Goal: Information Seeking & Learning: Compare options

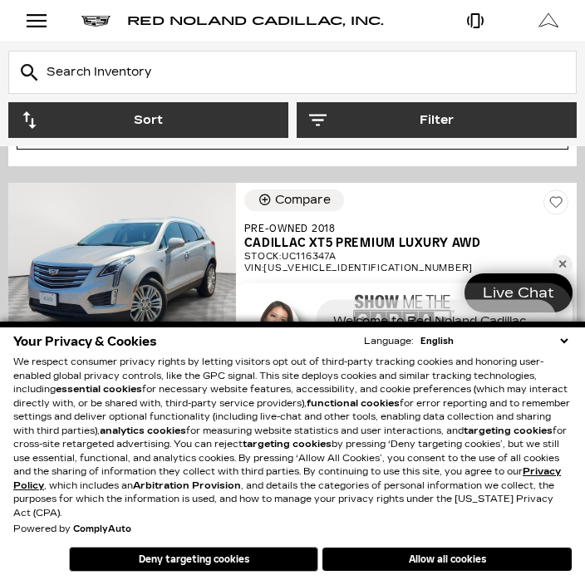
scroll to position [1102, 0]
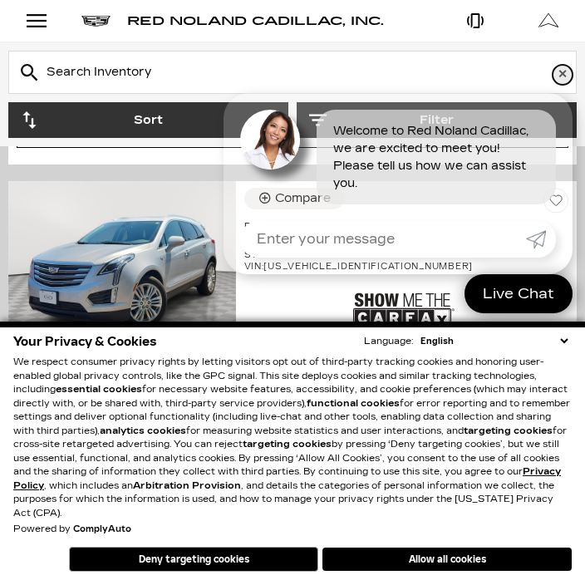
click at [567, 85] on link "✕" at bounding box center [563, 75] width 20 height 20
click at [565, 103] on button "Filter" at bounding box center [437, 120] width 280 height 36
click at [309, 106] on button "close" at bounding box center [292, 91] width 33 height 33
click at [565, 104] on button "Filter" at bounding box center [437, 120] width 280 height 36
click at [309, 98] on button "close" at bounding box center [292, 91] width 33 height 33
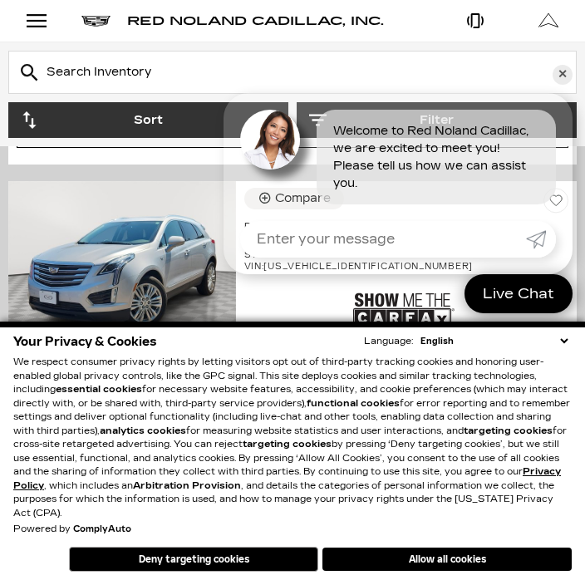
click at [570, 106] on button "Filter" at bounding box center [437, 120] width 280 height 36
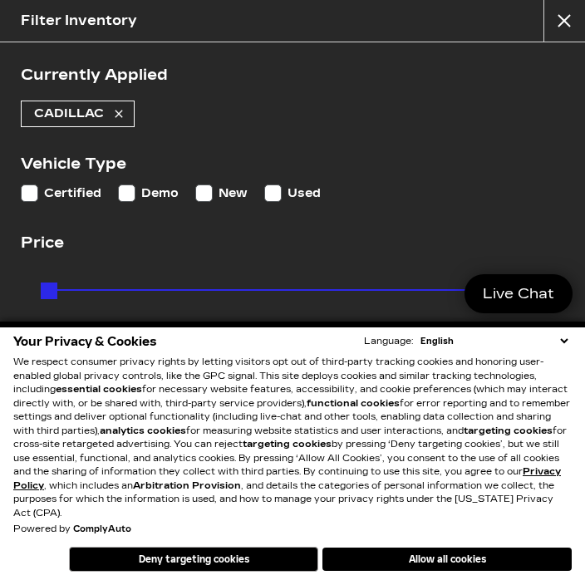
scroll to position [1782, 0]
click at [285, 202] on label "Used" at bounding box center [292, 193] width 57 height 17
click at [282, 202] on input "Used" at bounding box center [272, 193] width 17 height 17
click at [307, 257] on div "Price Price $19,189 $195,000" at bounding box center [293, 297] width 544 height 133
click at [266, 189] on input "Used" at bounding box center [272, 193] width 17 height 17
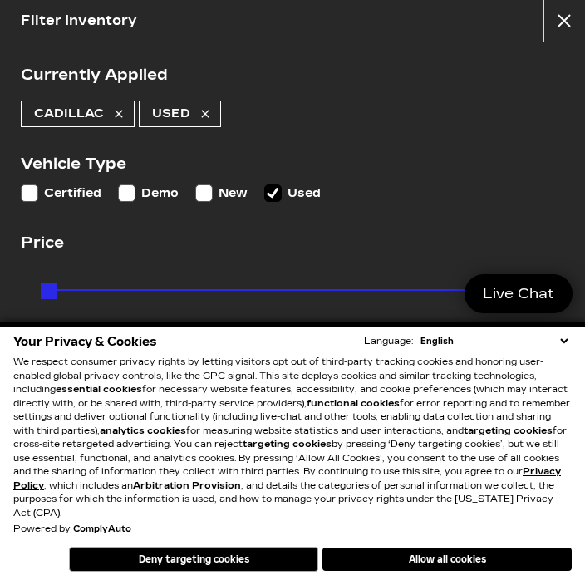
checkbox input "true"
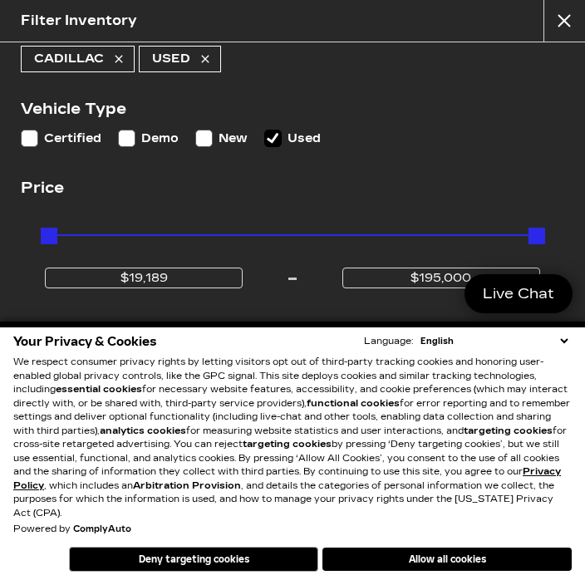
scroll to position [57, 0]
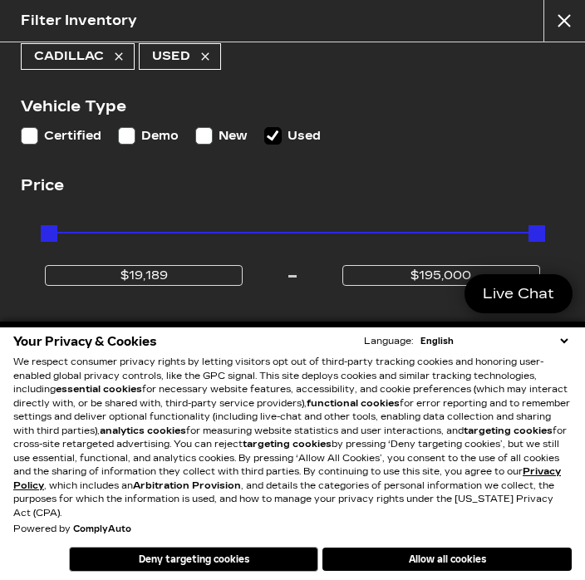
click at [539, 225] on div "Maximum Price" at bounding box center [537, 233] width 17 height 17
click at [530, 225] on div "Maximum Price" at bounding box center [537, 233] width 17 height 17
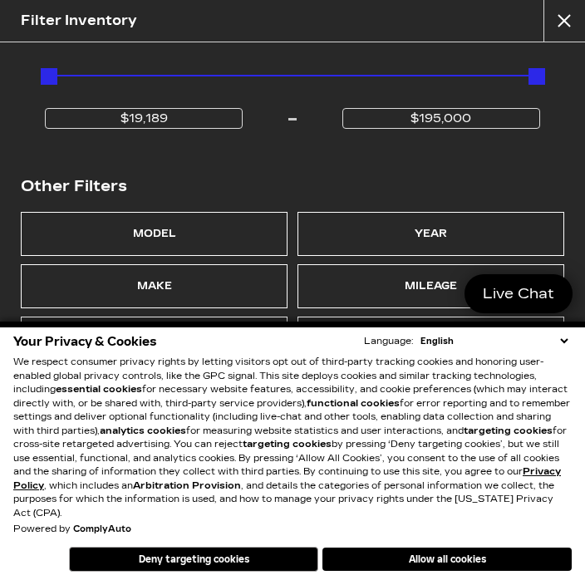
scroll to position [214, 0]
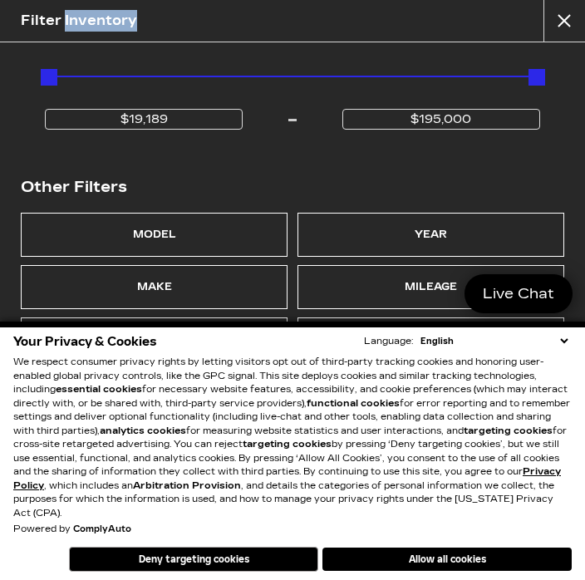
click at [175, 239] on div "Model" at bounding box center [154, 234] width 43 height 17
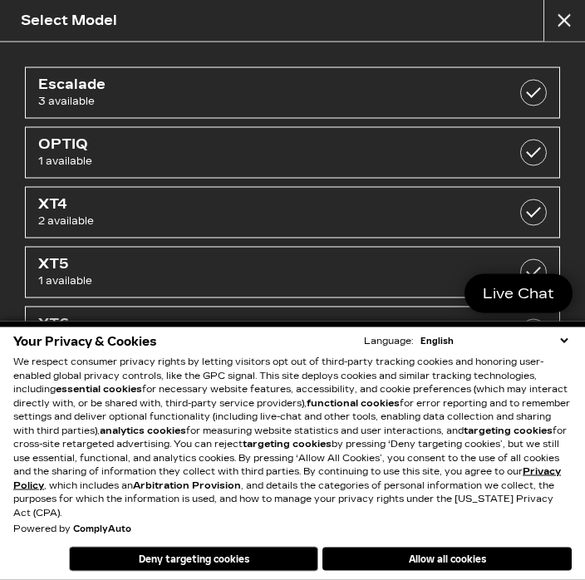
scroll to position [412, 0]
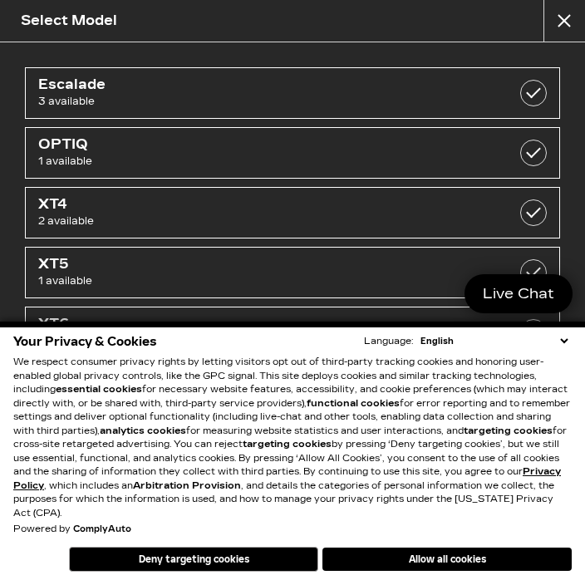
click at [287, 152] on span "OPTIQ" at bounding box center [254, 144] width 432 height 17
checkbox input "true"
click at [536, 313] on link "Live Chat" at bounding box center [519, 293] width 108 height 39
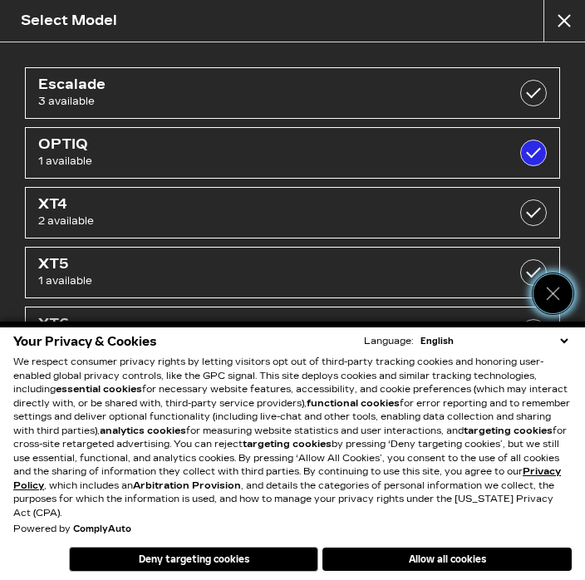
click at [557, 303] on icon "Close" at bounding box center [553, 293] width 19 height 19
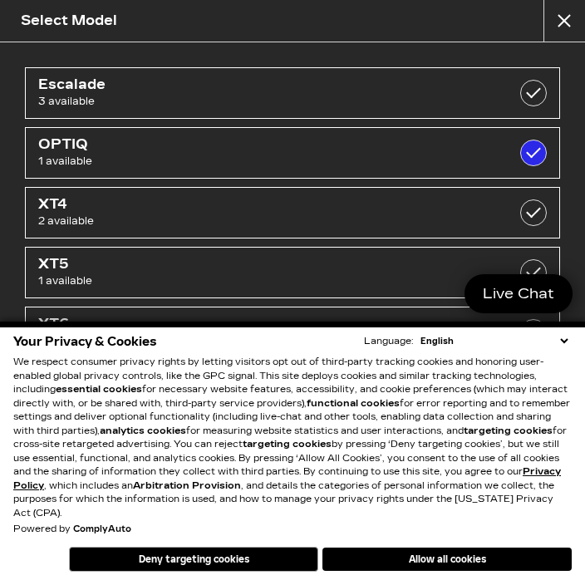
click at [545, 269] on label at bounding box center [533, 272] width 27 height 27
checkbox input "true"
click at [527, 151] on label at bounding box center [533, 153] width 27 height 27
click at [544, 153] on label at bounding box center [533, 153] width 27 height 27
checkbox input "true"
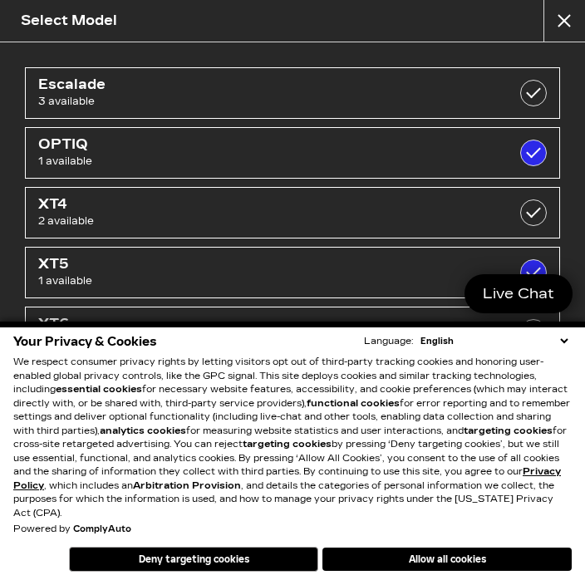
click at [166, 572] on button "Deny targeting cookies" at bounding box center [193, 559] width 249 height 25
click at [164, 579] on div "Go Back View 2 Matches" at bounding box center [292, 547] width 585 height 67
click at [165, 579] on div "Go Back View 2 Matches" at bounding box center [292, 547] width 585 height 67
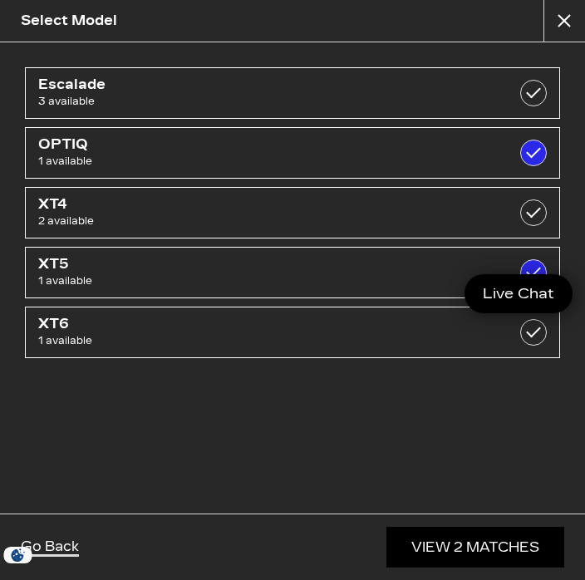
scroll to position [239, 0]
